Goal: Transaction & Acquisition: Purchase product/service

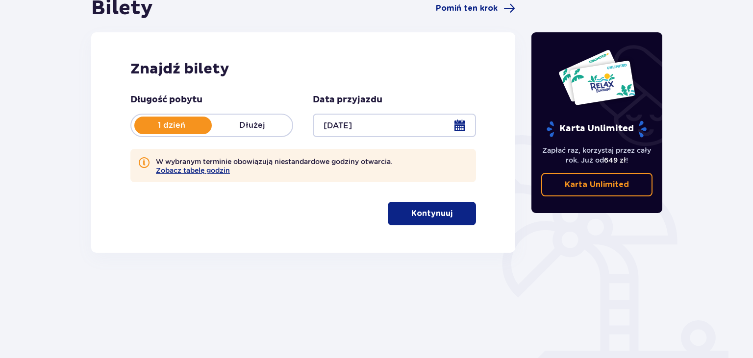
scroll to position [141, 0]
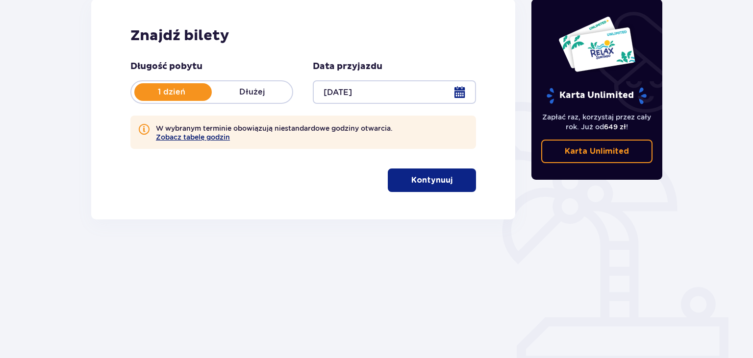
click at [172, 137] on button "Zobacz tabelę godzin" at bounding box center [193, 137] width 74 height 8
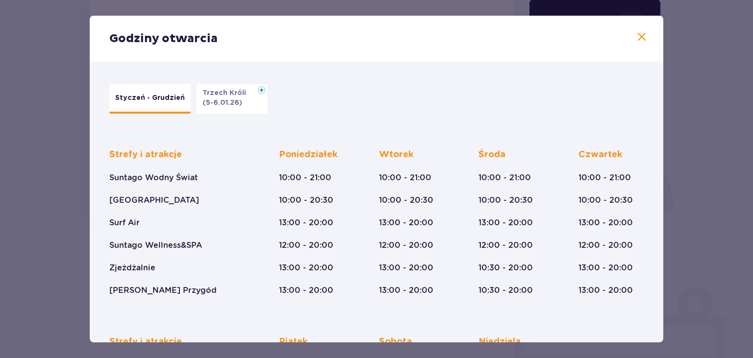
scroll to position [160, 0]
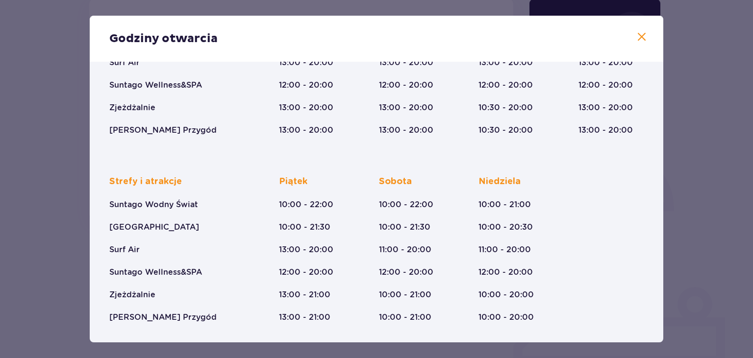
click at [646, 38] on span at bounding box center [642, 37] width 12 height 12
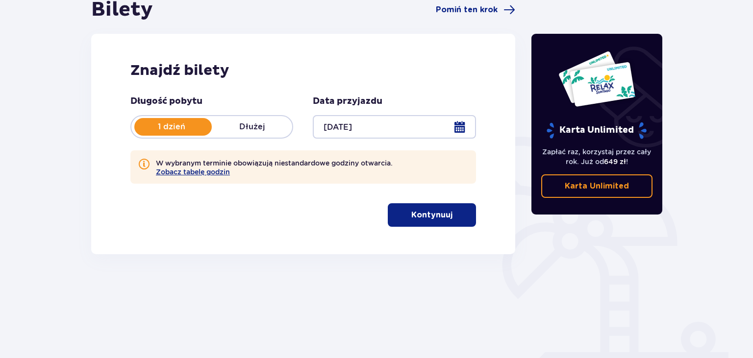
scroll to position [89, 0]
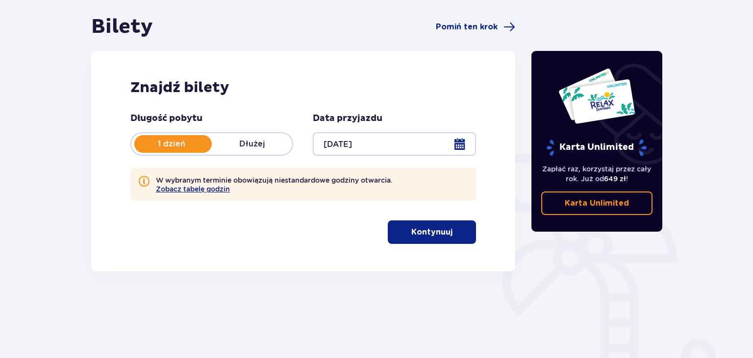
click at [347, 139] on div at bounding box center [394, 144] width 163 height 24
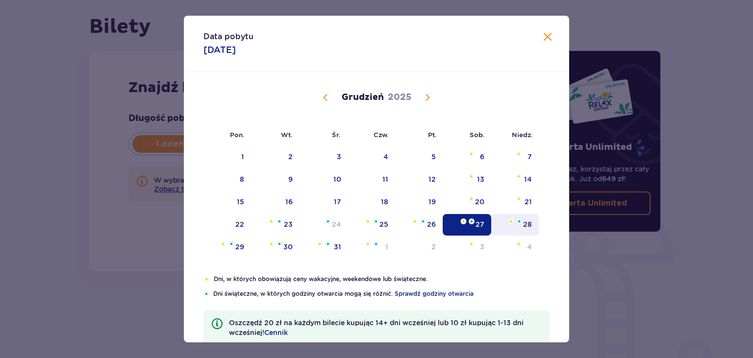
click at [526, 224] on div "28" at bounding box center [527, 225] width 9 height 10
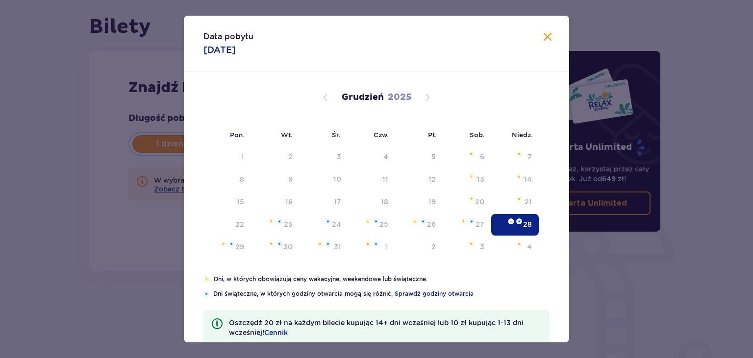
type input "28.12.25"
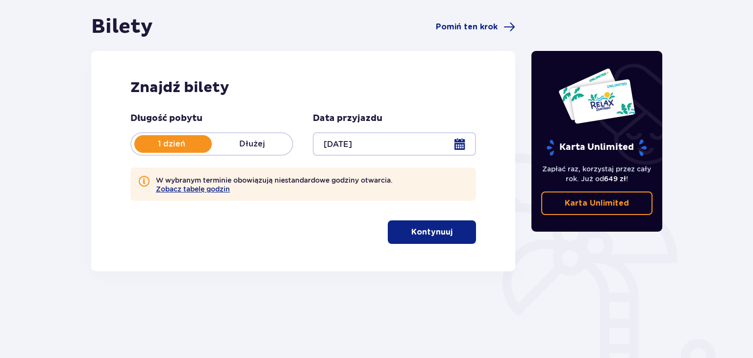
click at [418, 232] on p "Kontynuuj" at bounding box center [431, 232] width 41 height 11
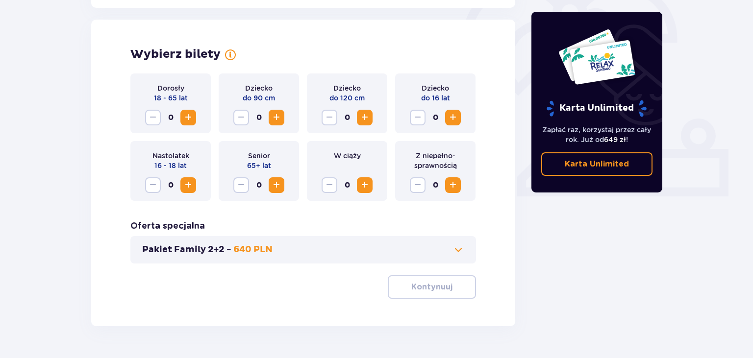
scroll to position [318, 0]
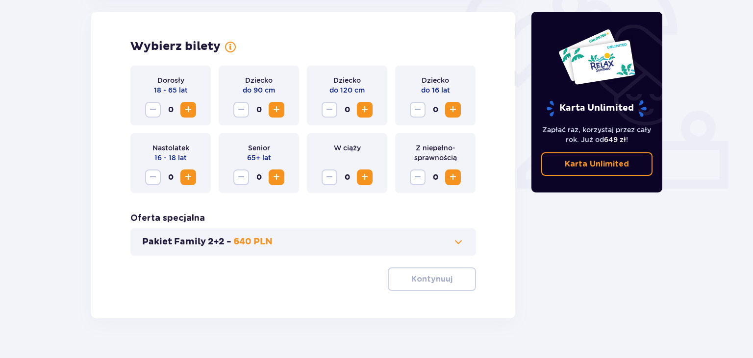
click at [184, 117] on button "Zwiększ" at bounding box center [188, 110] width 16 height 16
click at [436, 284] on p "Kontynuuj" at bounding box center [431, 279] width 41 height 11
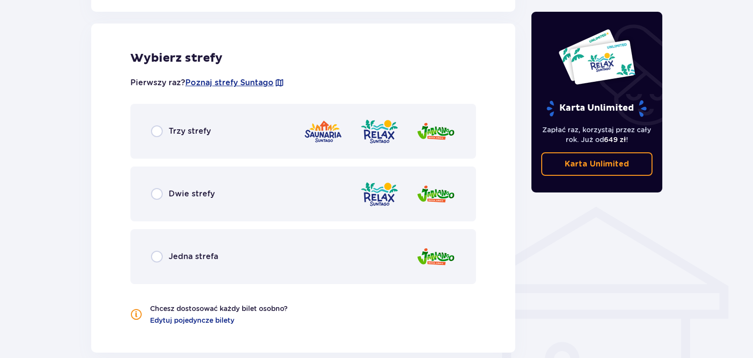
scroll to position [589, 0]
click at [213, 140] on div "Trzy strefy" at bounding box center [302, 130] width 345 height 55
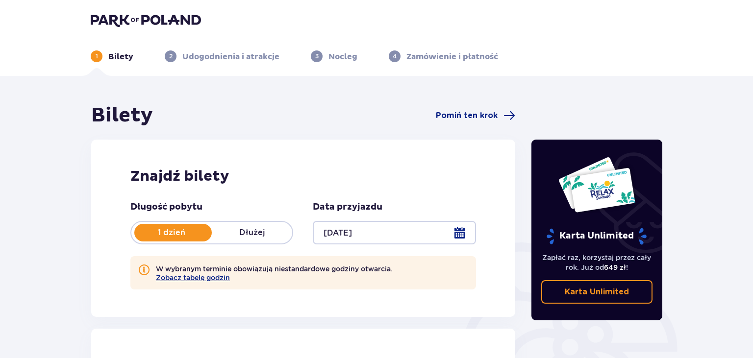
scroll to position [0, 0]
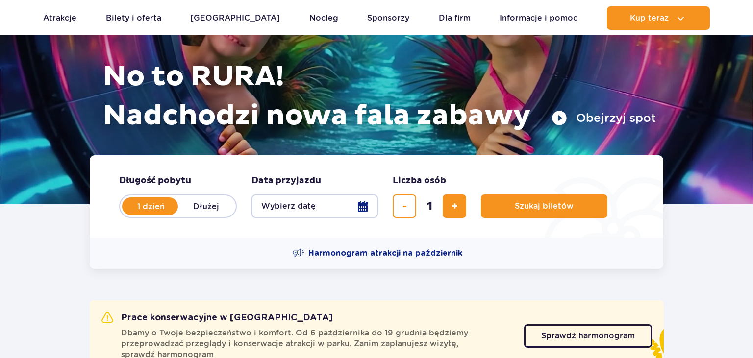
scroll to position [103, 0]
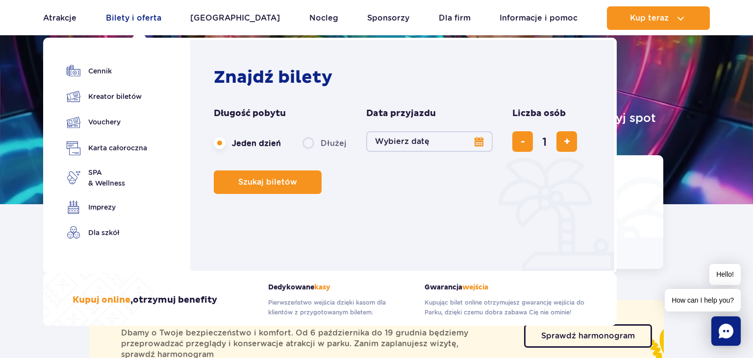
click at [146, 24] on link "Bilety i oferta" at bounding box center [133, 18] width 55 height 24
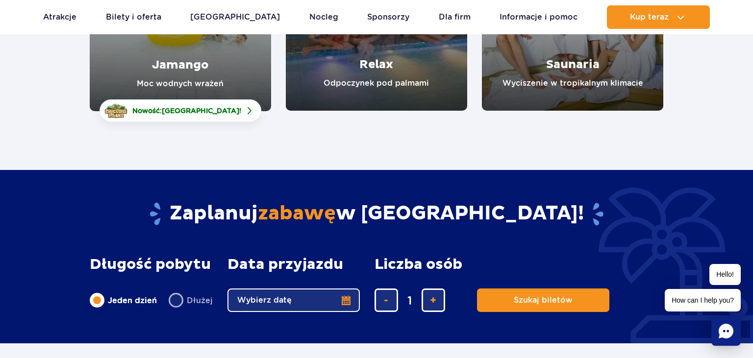
scroll to position [103, 0]
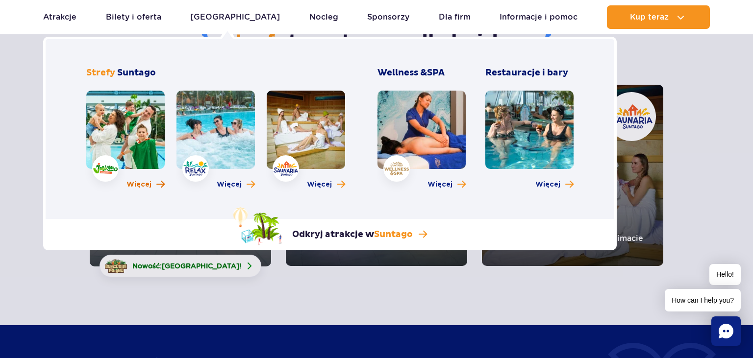
click at [137, 182] on span "Więcej" at bounding box center [138, 185] width 25 height 10
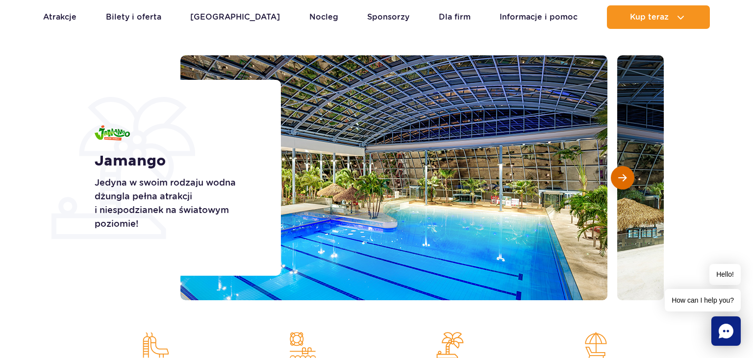
scroll to position [103, 0]
click at [631, 177] on button "Następny slajd" at bounding box center [623, 178] width 24 height 24
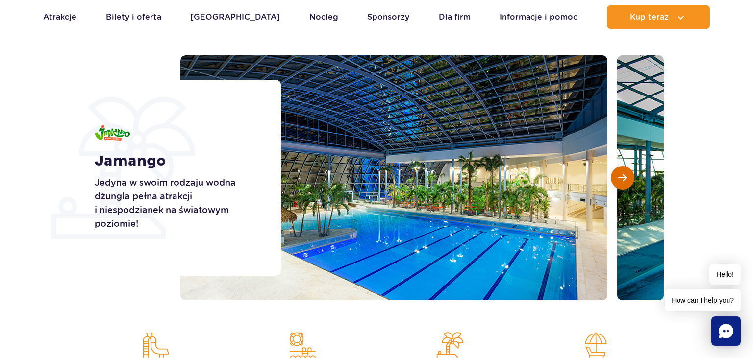
click at [631, 177] on button "Następny slajd" at bounding box center [623, 178] width 24 height 24
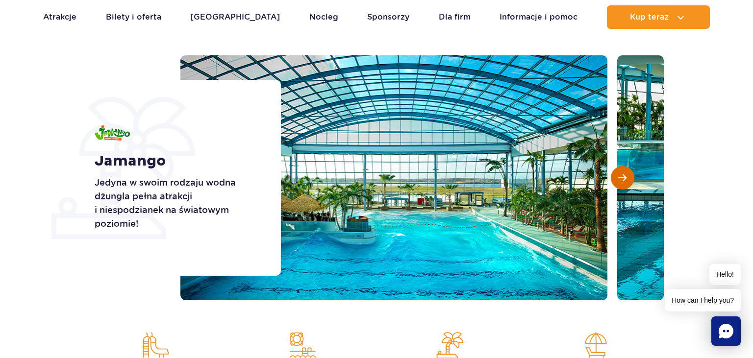
click at [631, 177] on button "Następny slajd" at bounding box center [623, 178] width 24 height 24
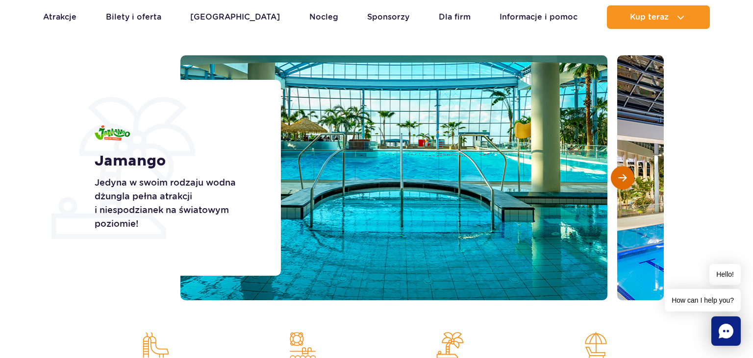
click at [631, 177] on button "Następny slajd" at bounding box center [623, 178] width 24 height 24
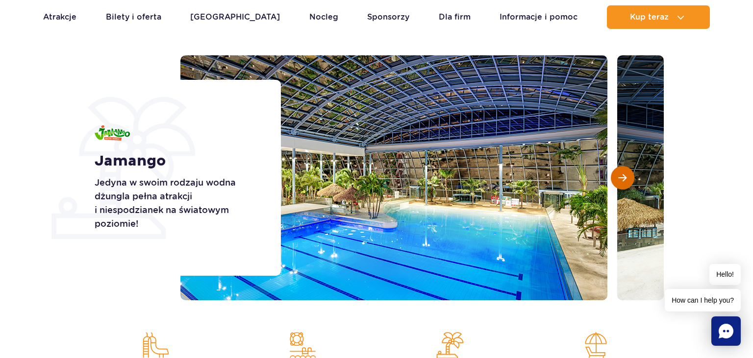
click at [631, 177] on button "Następny slajd" at bounding box center [623, 178] width 24 height 24
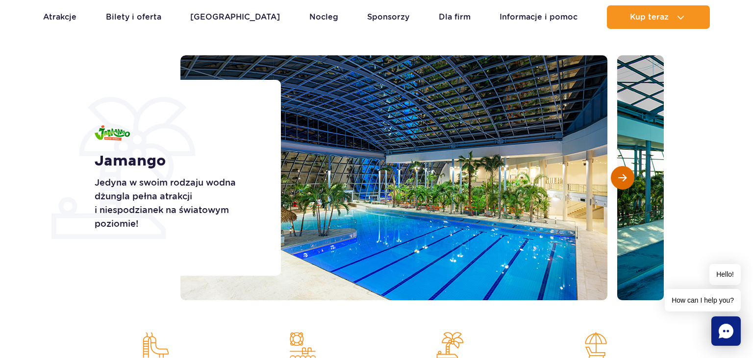
click at [631, 177] on button "Następny slajd" at bounding box center [623, 178] width 24 height 24
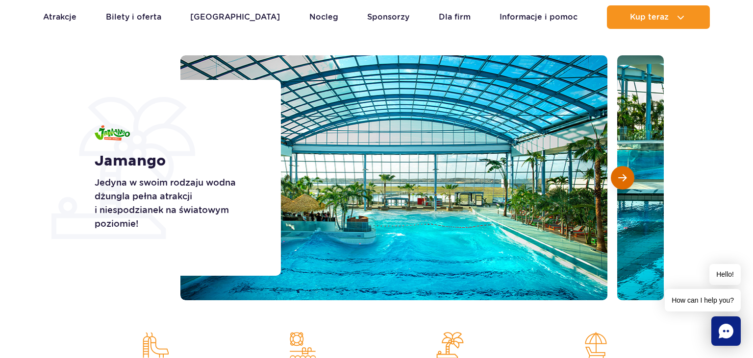
click at [631, 177] on button "Następny slajd" at bounding box center [623, 178] width 24 height 24
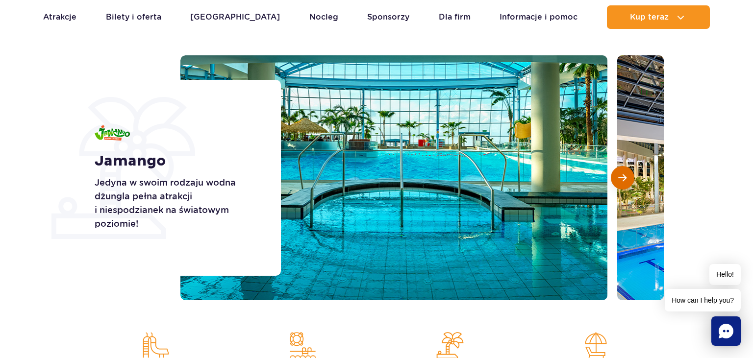
click at [631, 177] on button "Następny slajd" at bounding box center [623, 178] width 24 height 24
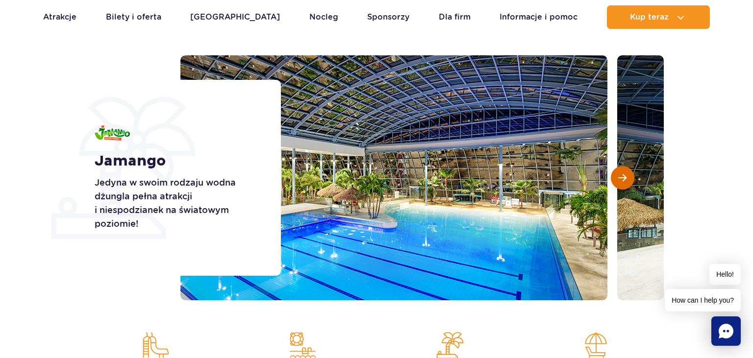
click at [631, 177] on button "Następny slajd" at bounding box center [623, 178] width 24 height 24
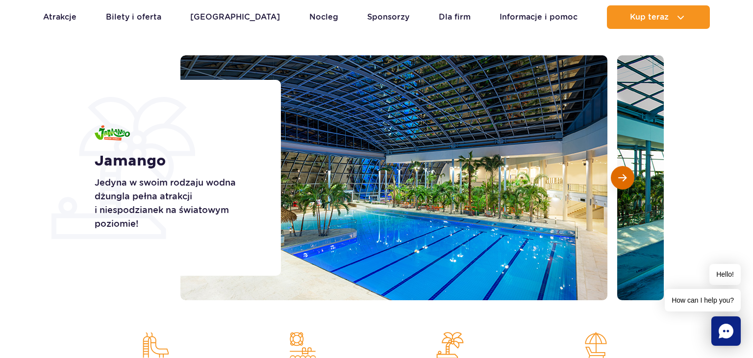
click at [631, 177] on button "Następny slajd" at bounding box center [623, 178] width 24 height 24
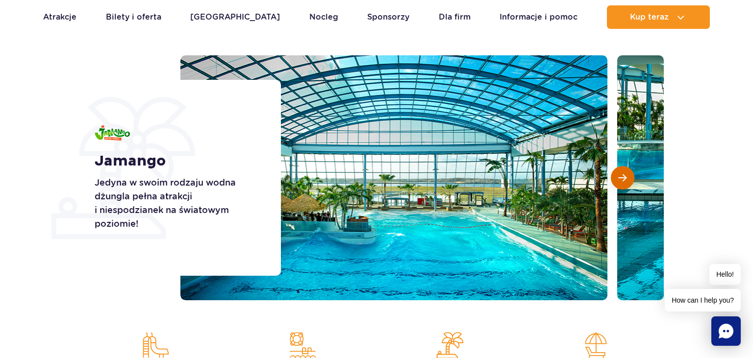
click at [631, 177] on button "Następny slajd" at bounding box center [623, 178] width 24 height 24
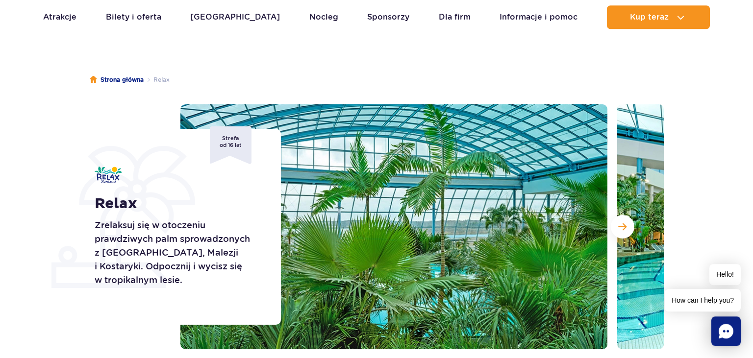
scroll to position [103, 0]
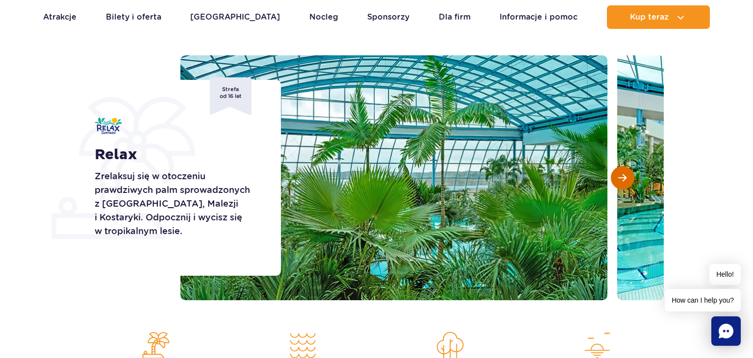
click at [623, 175] on span "Następny slajd" at bounding box center [622, 177] width 8 height 9
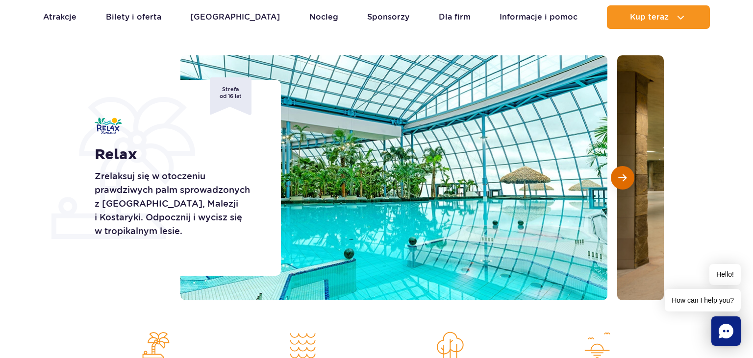
click at [623, 175] on span "Następny slajd" at bounding box center [622, 177] width 8 height 9
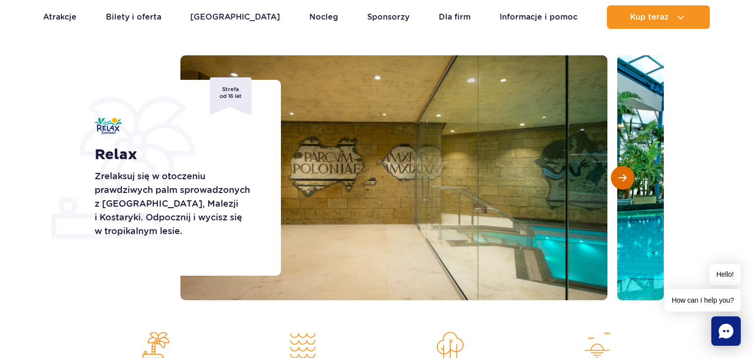
click at [623, 175] on span "Następny slajd" at bounding box center [622, 177] width 8 height 9
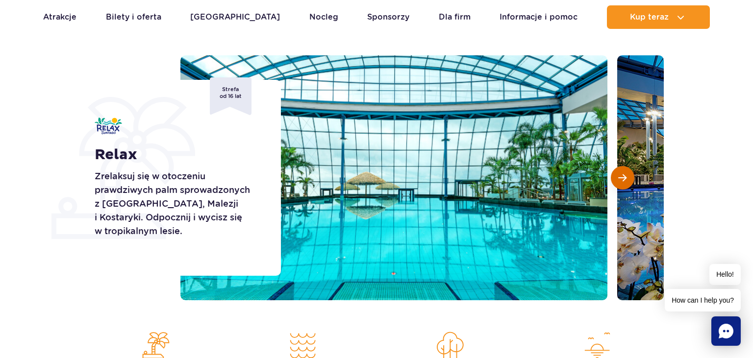
click at [623, 175] on span "Następny slajd" at bounding box center [622, 177] width 8 height 9
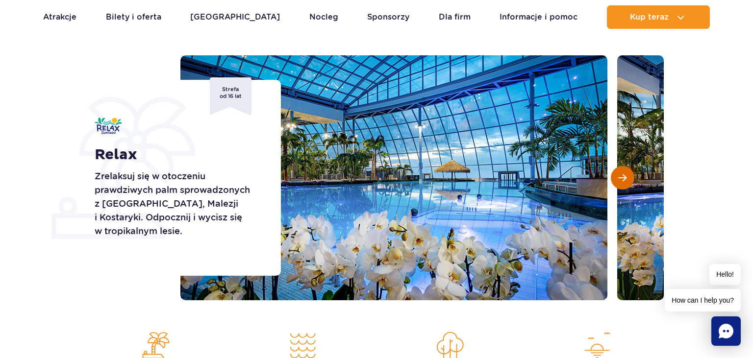
click at [623, 175] on span "Następny slajd" at bounding box center [622, 177] width 8 height 9
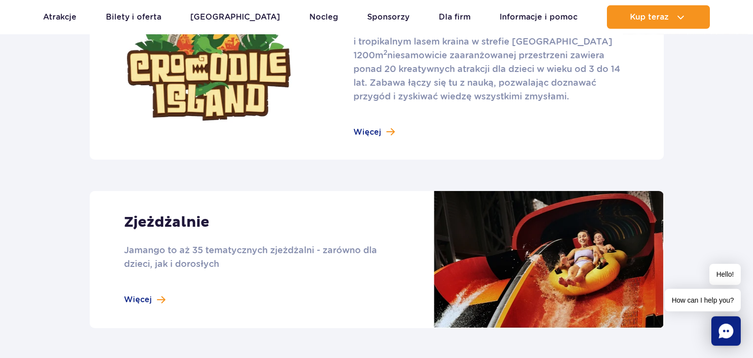
scroll to position [776, 0]
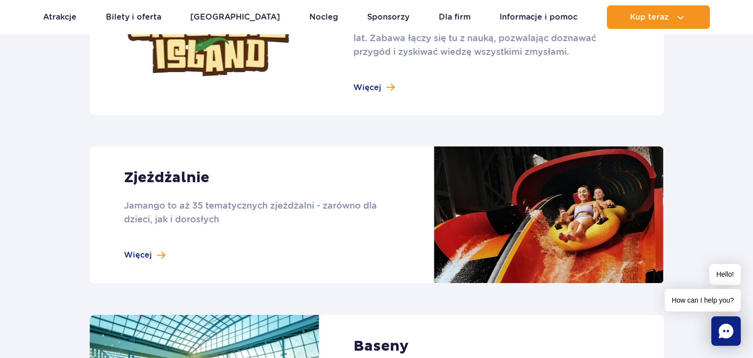
click at [141, 253] on link at bounding box center [377, 215] width 574 height 137
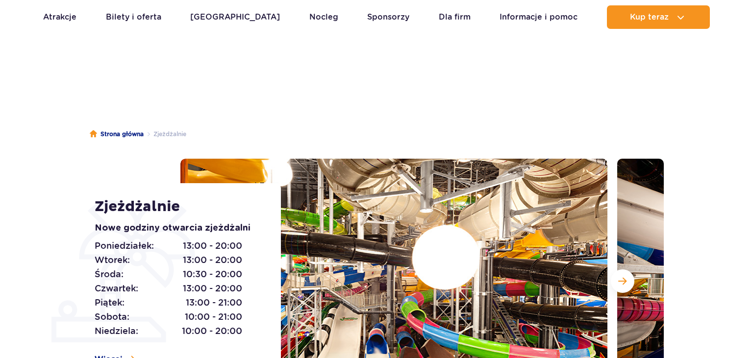
scroll to position [103, 0]
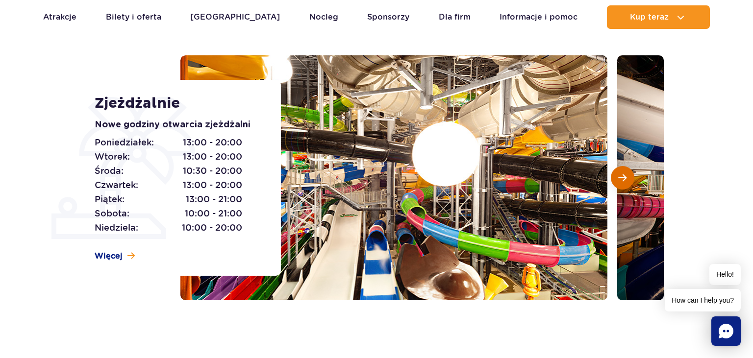
click at [624, 177] on span "Następny slajd" at bounding box center [622, 177] width 8 height 9
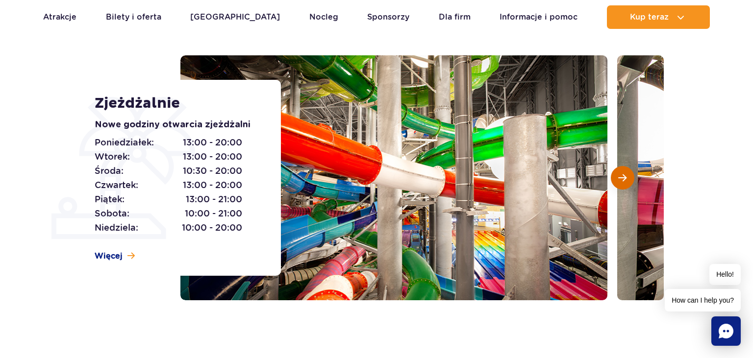
click at [624, 177] on span "Następny slajd" at bounding box center [622, 177] width 8 height 9
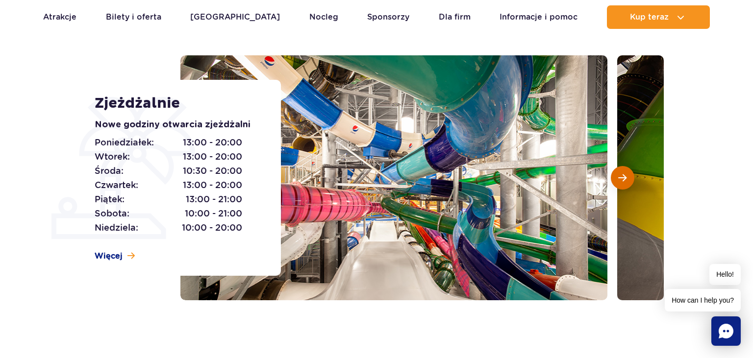
click at [624, 177] on span "Następny slajd" at bounding box center [622, 177] width 8 height 9
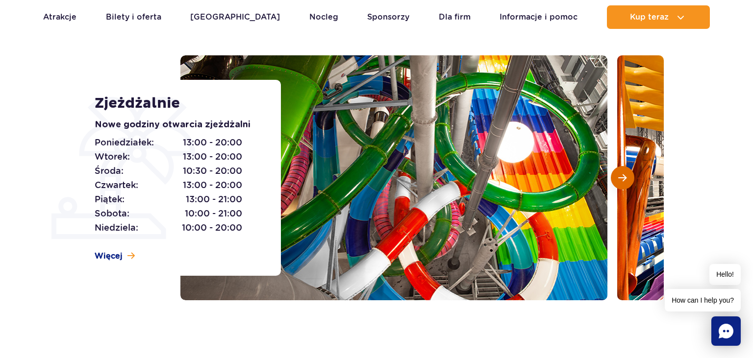
click at [624, 177] on span "Następny slajd" at bounding box center [622, 177] width 8 height 9
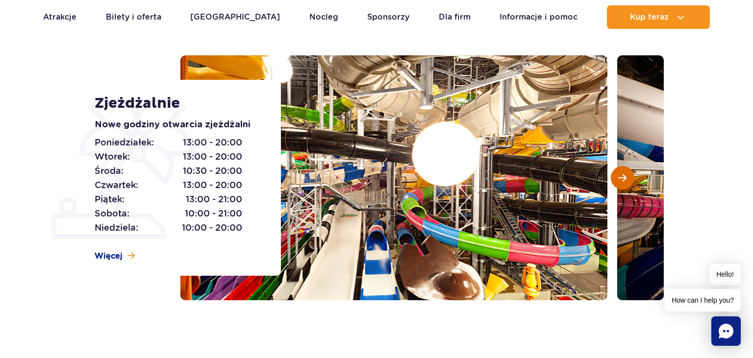
click at [624, 177] on span "Następny slajd" at bounding box center [622, 177] width 8 height 9
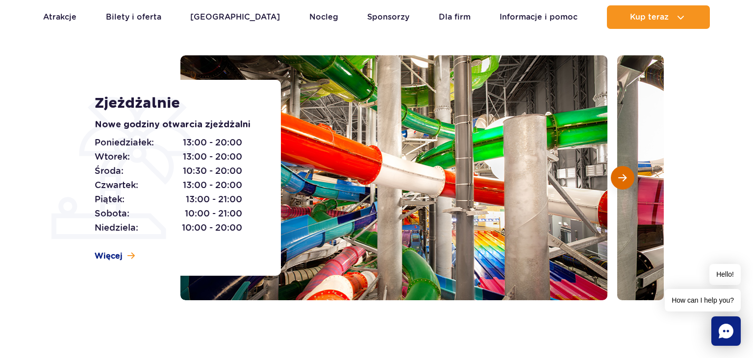
click at [624, 177] on span "Następny slajd" at bounding box center [622, 177] width 8 height 9
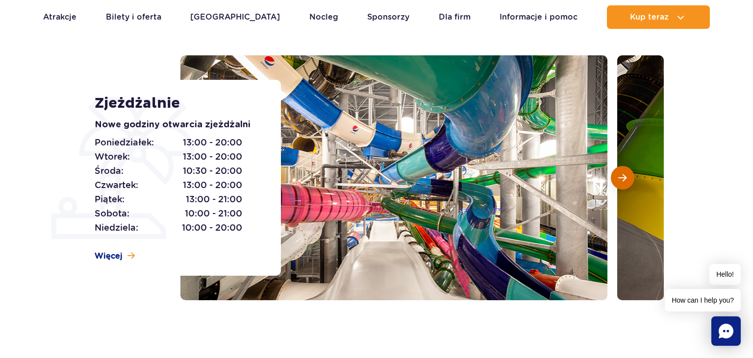
click at [624, 177] on span "Następny slajd" at bounding box center [622, 177] width 8 height 9
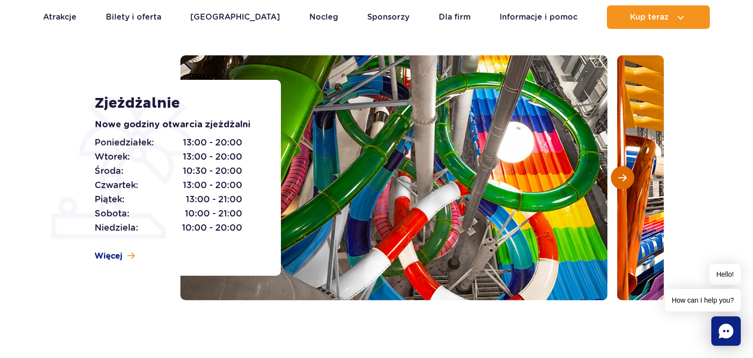
click at [624, 177] on span "Następny slajd" at bounding box center [622, 177] width 8 height 9
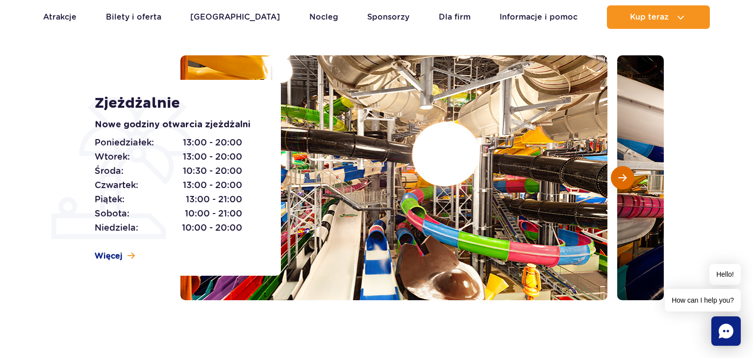
click at [624, 177] on span "Następny slajd" at bounding box center [622, 177] width 8 height 9
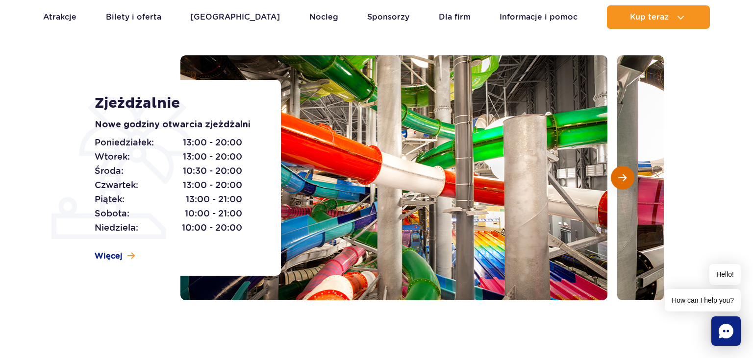
click at [624, 177] on span "Następny slajd" at bounding box center [622, 177] width 8 height 9
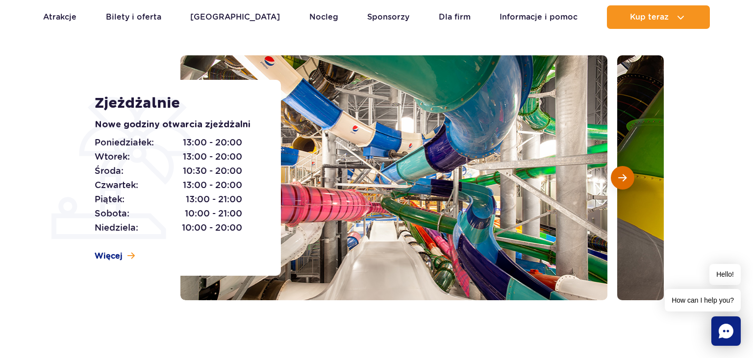
click at [624, 177] on span "Następny slajd" at bounding box center [622, 177] width 8 height 9
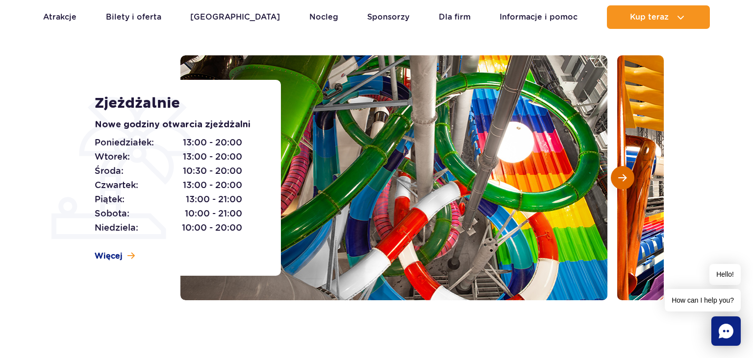
click at [624, 177] on span "Następny slajd" at bounding box center [622, 177] width 8 height 9
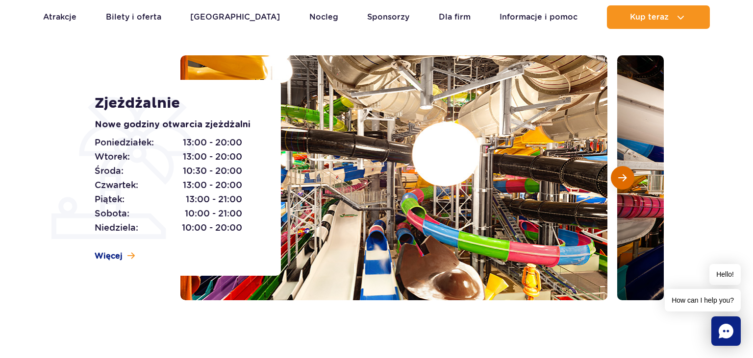
click at [624, 177] on span "Następny slajd" at bounding box center [622, 177] width 8 height 9
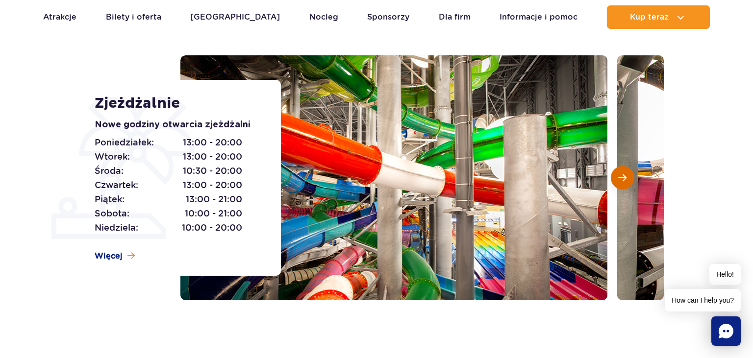
click at [624, 177] on span "Następny slajd" at bounding box center [622, 177] width 8 height 9
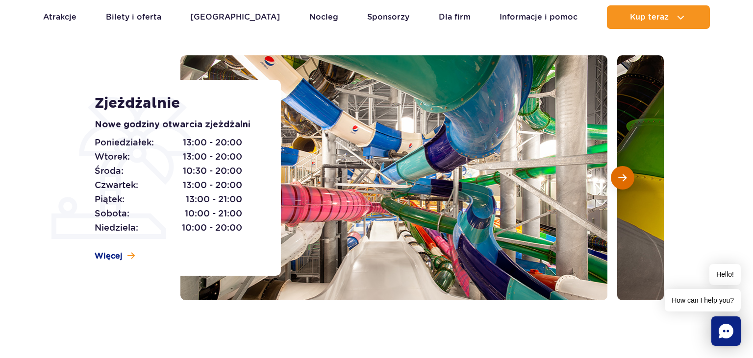
click at [624, 177] on span "Następny slajd" at bounding box center [622, 177] width 8 height 9
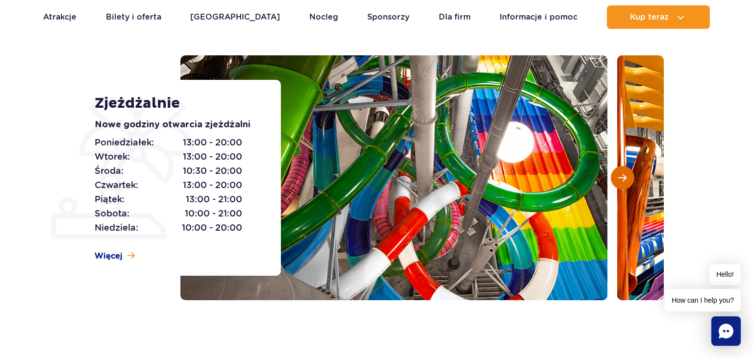
click at [624, 177] on span "Następny slajd" at bounding box center [622, 177] width 8 height 9
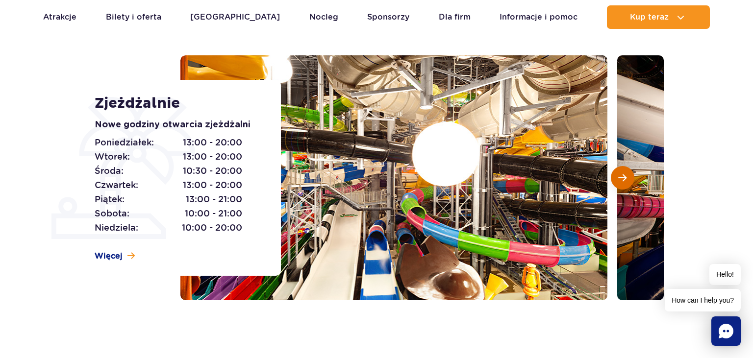
click at [624, 177] on span "Następny slajd" at bounding box center [622, 177] width 8 height 9
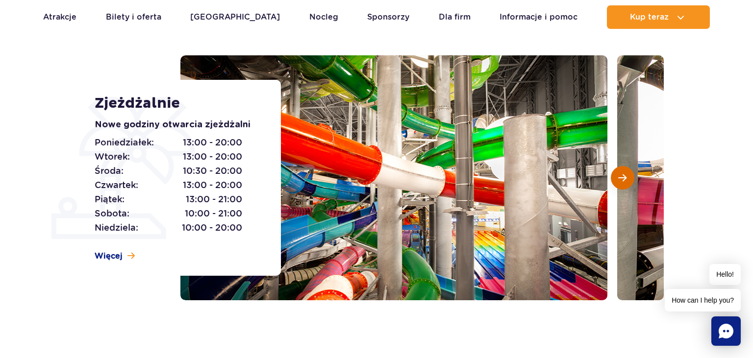
click at [624, 177] on span "Następny slajd" at bounding box center [622, 177] width 8 height 9
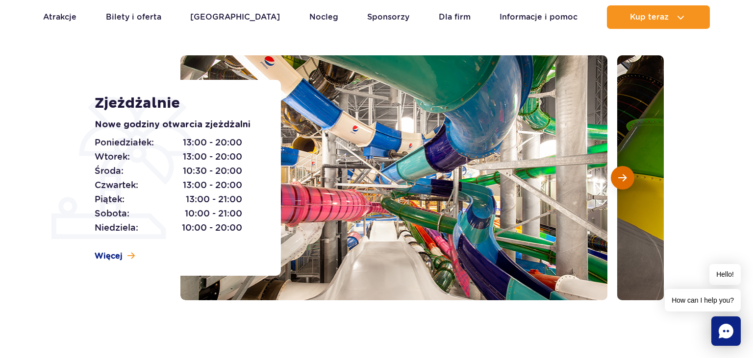
click at [624, 177] on span "Następny slajd" at bounding box center [622, 177] width 8 height 9
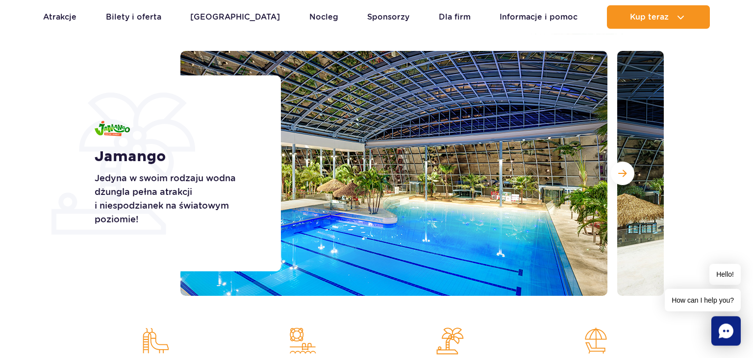
scroll to position [155, 0]
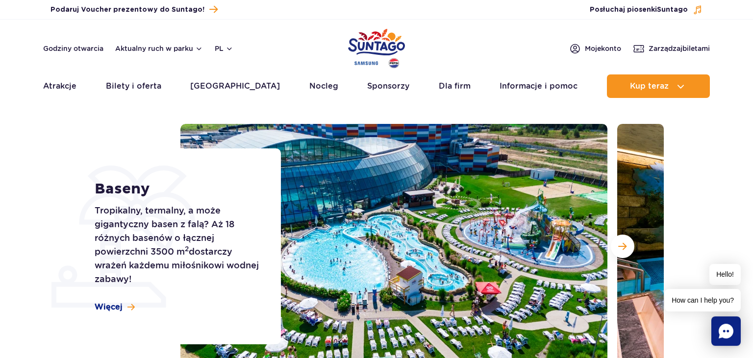
scroll to position [103, 0]
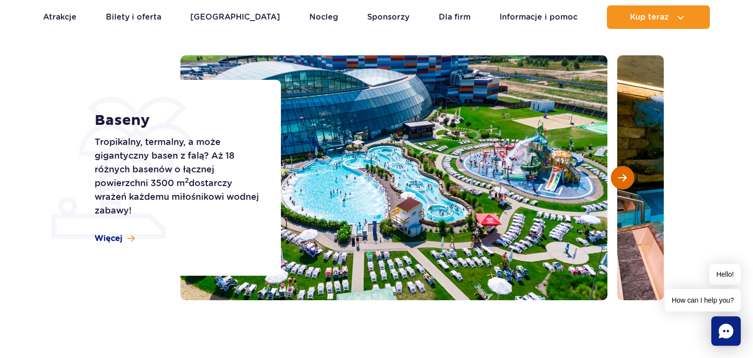
click at [614, 180] on button "Następny slajd" at bounding box center [623, 178] width 24 height 24
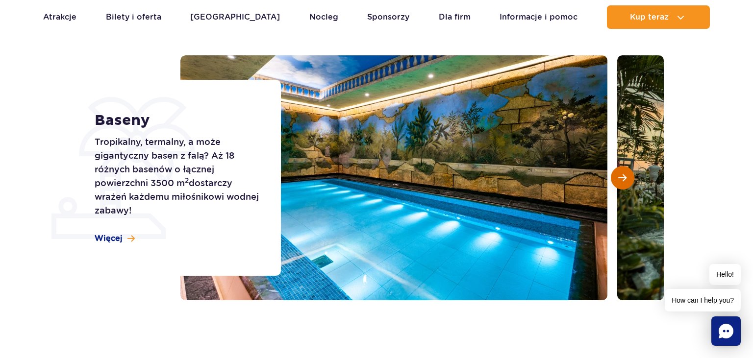
click at [614, 180] on button "Następny slajd" at bounding box center [623, 178] width 24 height 24
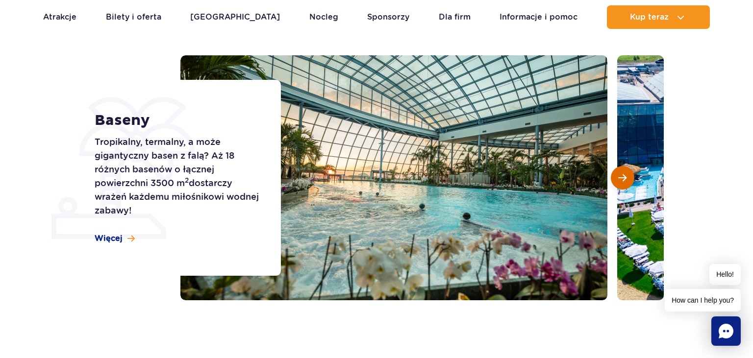
click at [614, 180] on button "Następny slajd" at bounding box center [623, 178] width 24 height 24
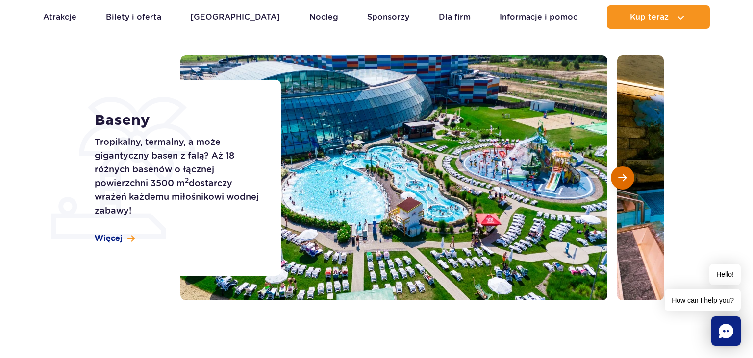
click at [614, 180] on button "Następny slajd" at bounding box center [623, 178] width 24 height 24
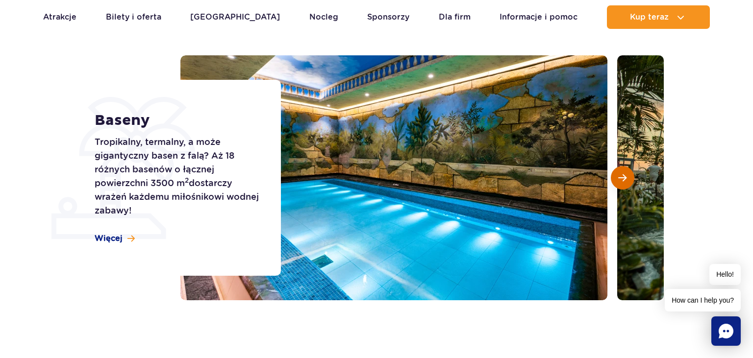
click at [614, 180] on button "Następny slajd" at bounding box center [623, 178] width 24 height 24
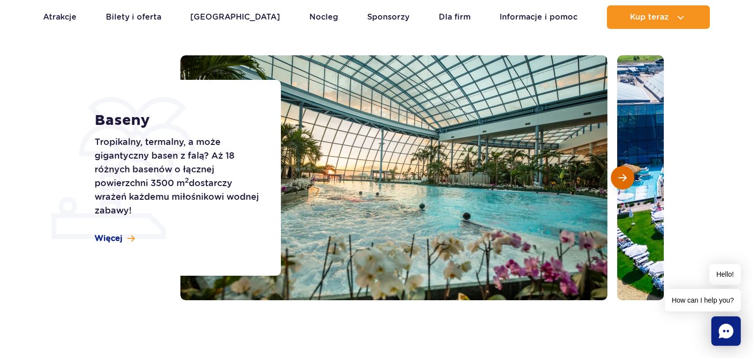
click at [614, 180] on button "Następny slajd" at bounding box center [623, 178] width 24 height 24
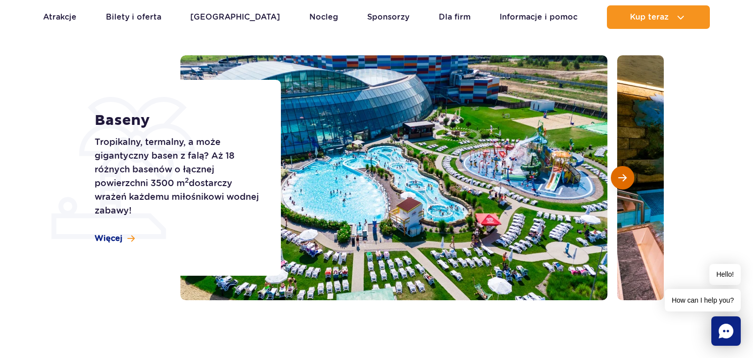
click at [614, 180] on button "Następny slajd" at bounding box center [623, 178] width 24 height 24
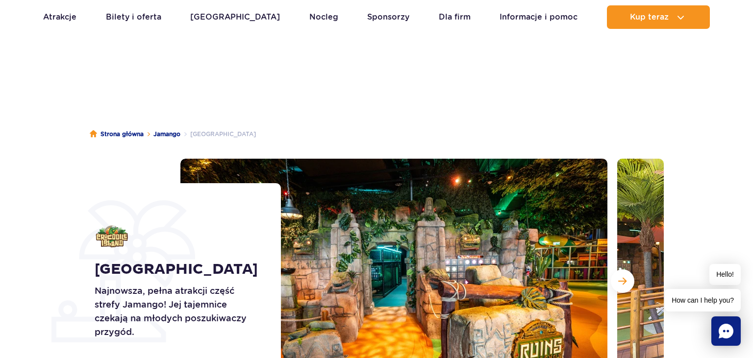
scroll to position [51, 0]
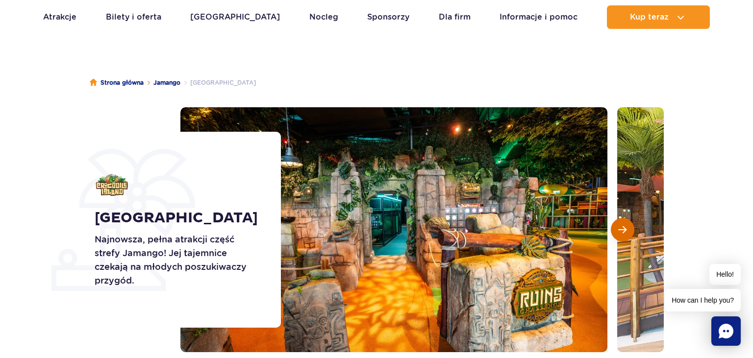
click at [624, 225] on span "Następny slajd" at bounding box center [622, 229] width 8 height 9
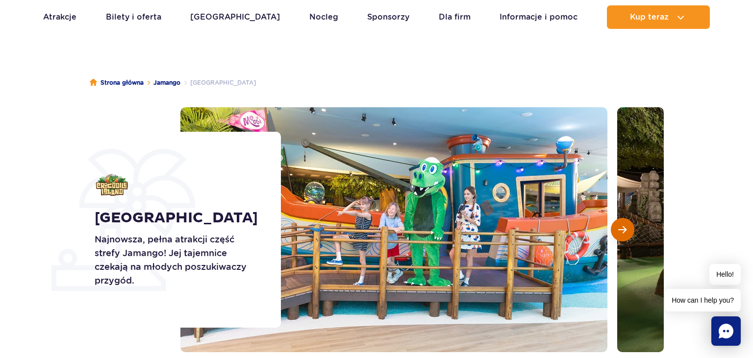
click at [624, 225] on span "Następny slajd" at bounding box center [622, 229] width 8 height 9
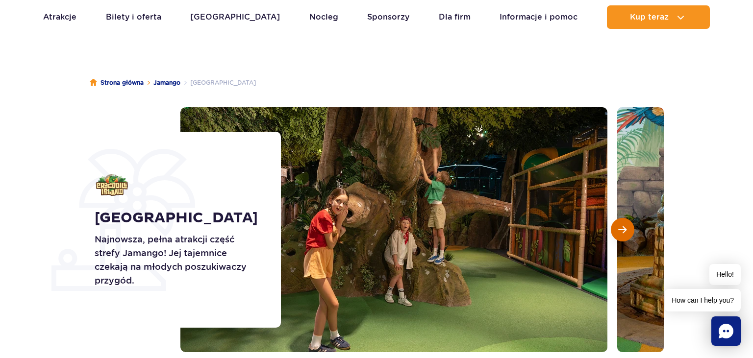
click at [624, 225] on span "Następny slajd" at bounding box center [622, 229] width 8 height 9
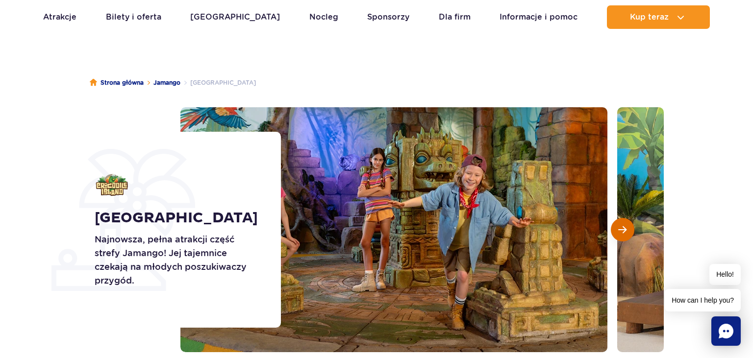
click at [624, 225] on span "Następny slajd" at bounding box center [622, 229] width 8 height 9
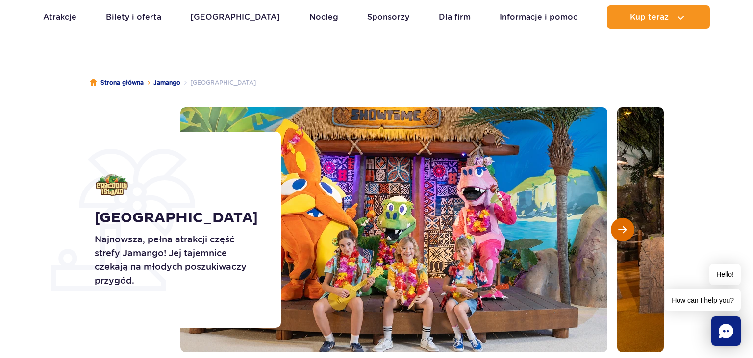
click at [624, 225] on span "Następny slajd" at bounding box center [622, 229] width 8 height 9
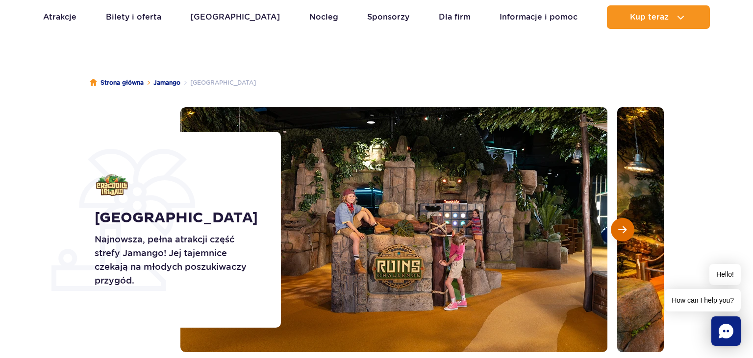
click at [624, 225] on span "Następny slajd" at bounding box center [622, 229] width 8 height 9
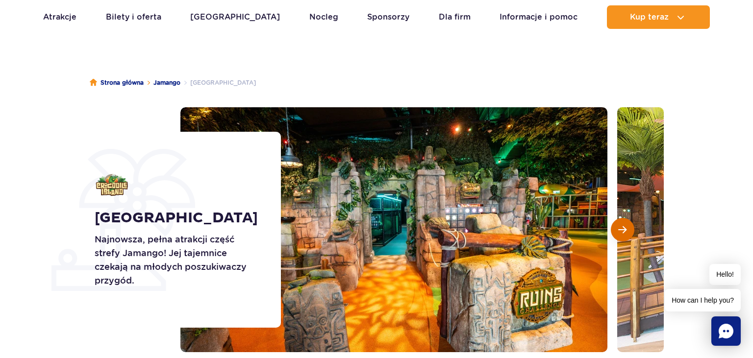
click at [624, 225] on span "Następny slajd" at bounding box center [622, 229] width 8 height 9
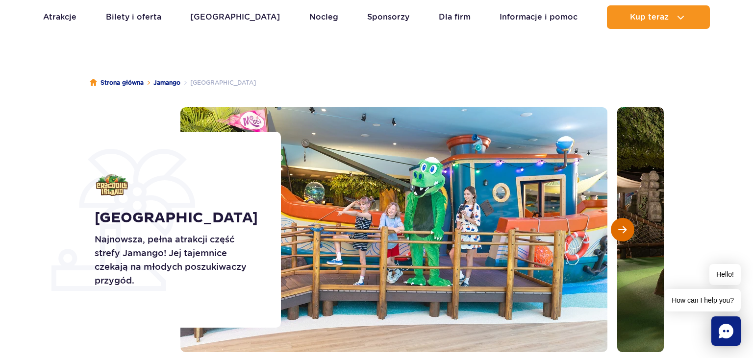
click at [624, 225] on span "Następny slajd" at bounding box center [622, 229] width 8 height 9
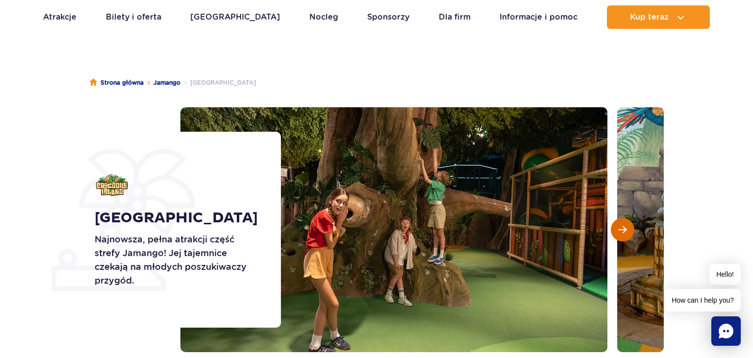
click at [624, 225] on span "Następny slajd" at bounding box center [622, 229] width 8 height 9
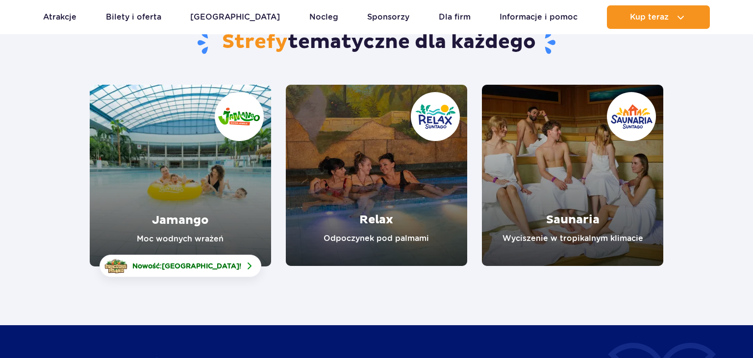
click at [410, 218] on link "Relax" at bounding box center [376, 175] width 181 height 181
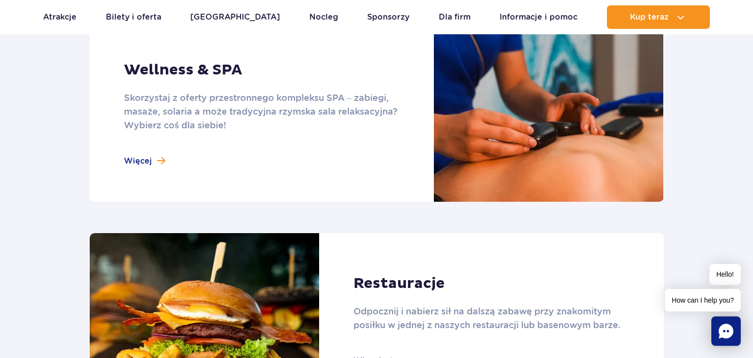
scroll to position [1035, 0]
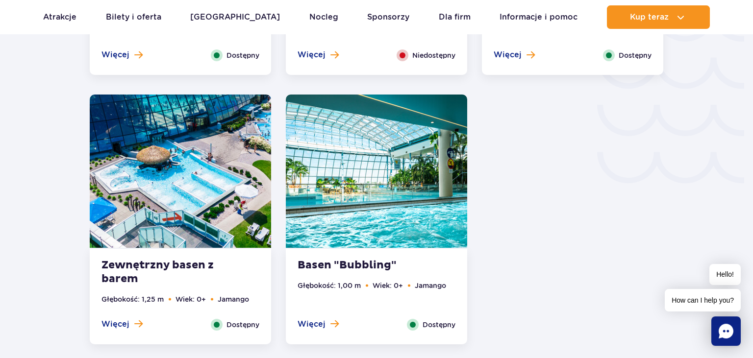
scroll to position [1707, 0]
